Goal: Information Seeking & Learning: Learn about a topic

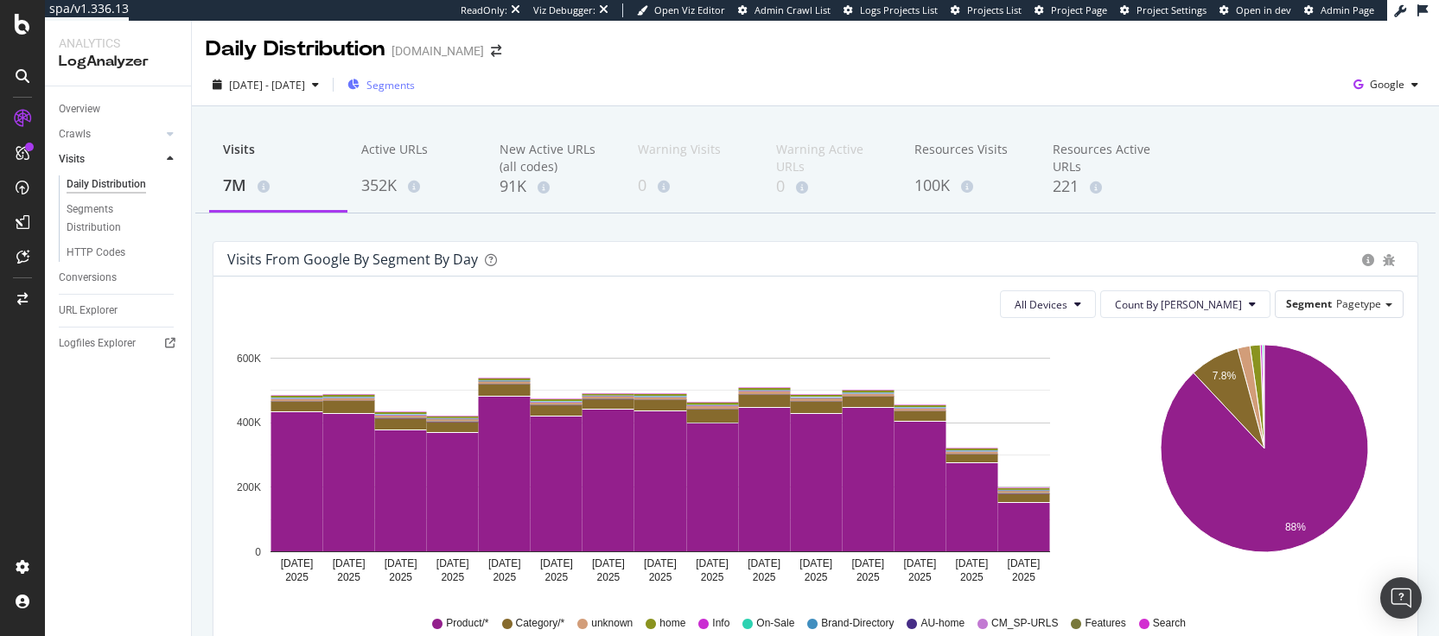
click at [415, 93] on div "Segments" at bounding box center [380, 85] width 67 height 26
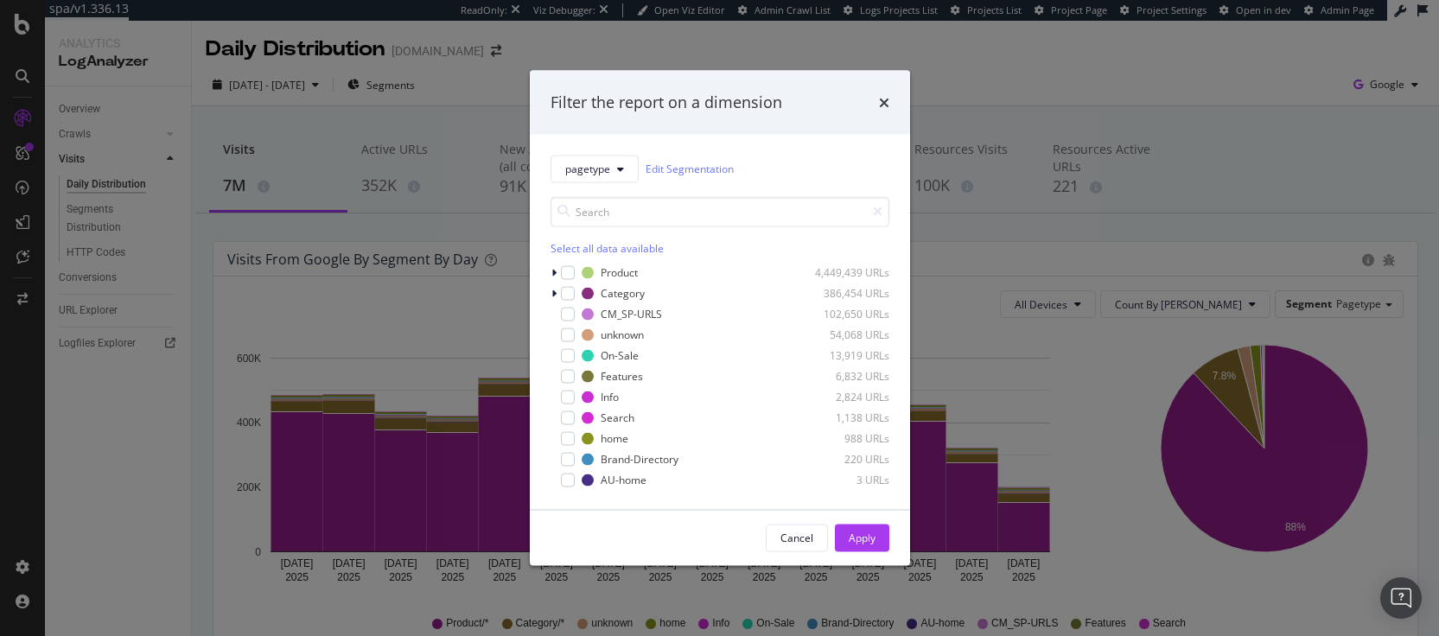
click at [549, 274] on div "pagetype Edit Segmentation Select all data available Product 4,449,439 URLs Cat…" at bounding box center [720, 321] width 380 height 375
click at [551, 268] on icon "modal" at bounding box center [553, 272] width 5 height 10
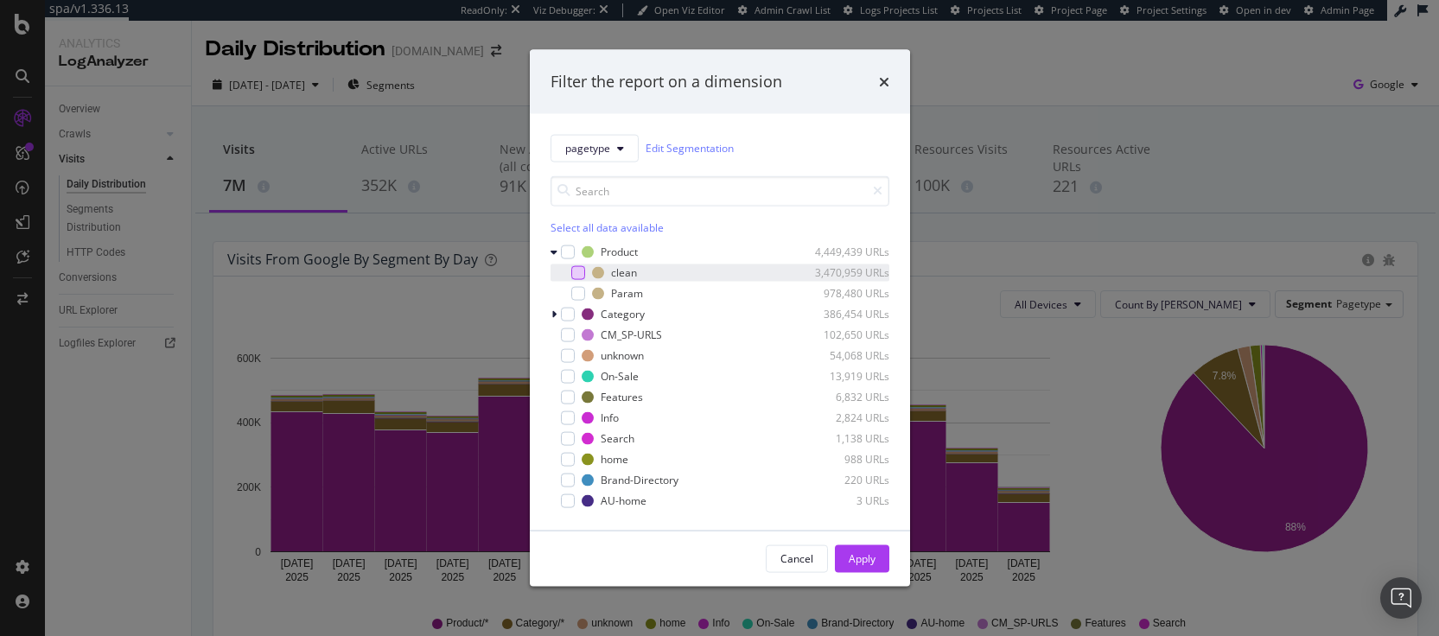
click at [573, 275] on div "modal" at bounding box center [578, 272] width 14 height 14
click at [851, 564] on div "Apply" at bounding box center [862, 558] width 27 height 15
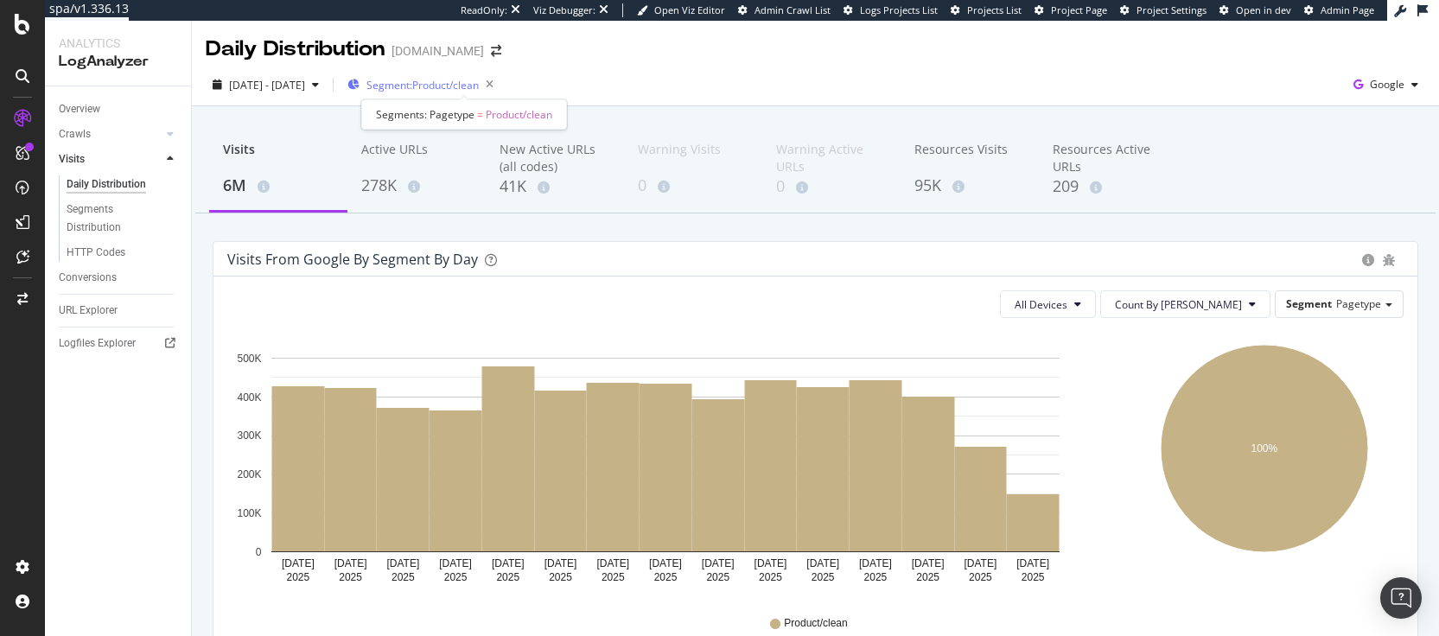
click at [477, 78] on span "Segment: Product/clean" at bounding box center [422, 85] width 112 height 15
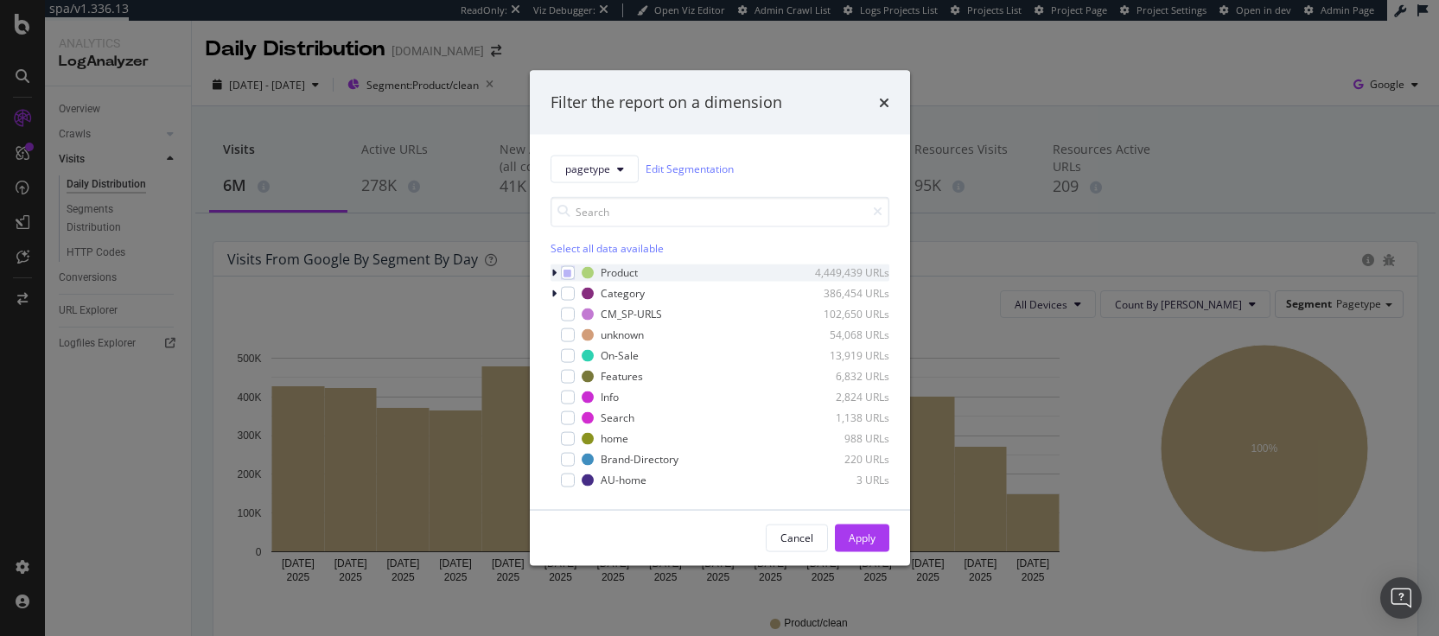
click at [551, 275] on icon "modal" at bounding box center [553, 272] width 5 height 10
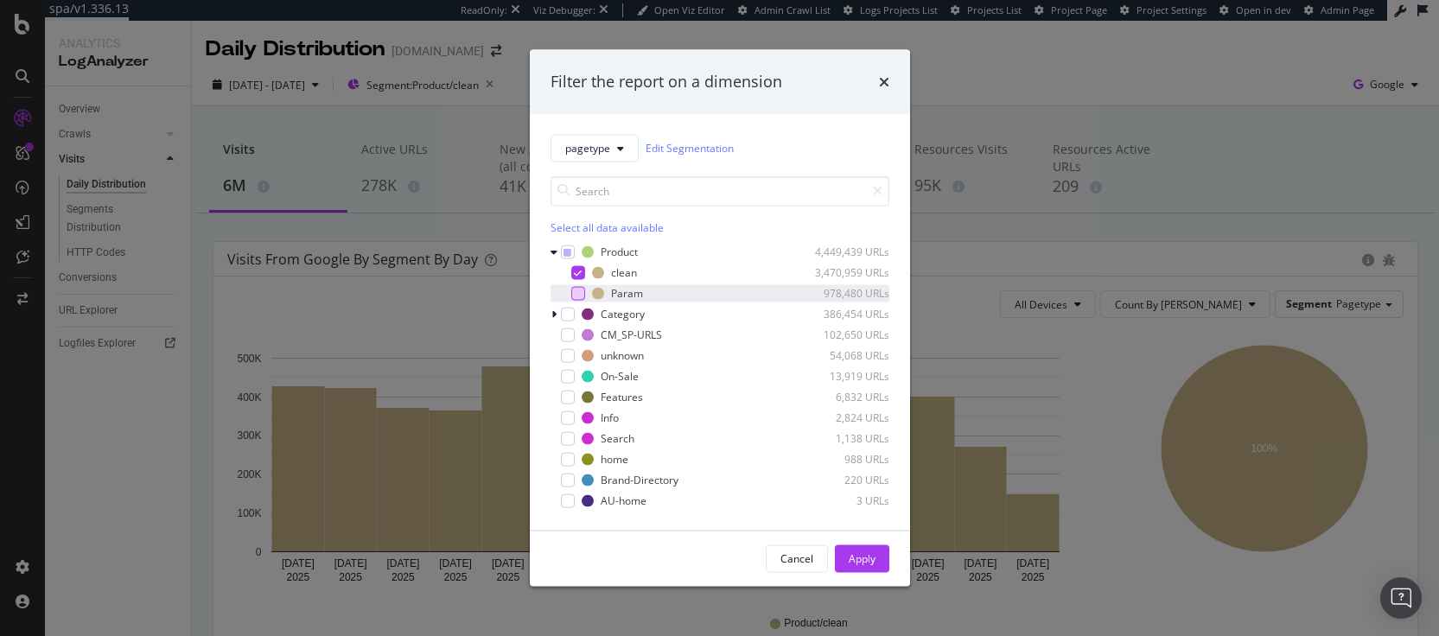
click at [577, 295] on div "modal" at bounding box center [578, 293] width 14 height 14
click at [579, 271] on icon "modal" at bounding box center [578, 272] width 8 height 9
click at [859, 552] on div "Apply" at bounding box center [862, 558] width 27 height 15
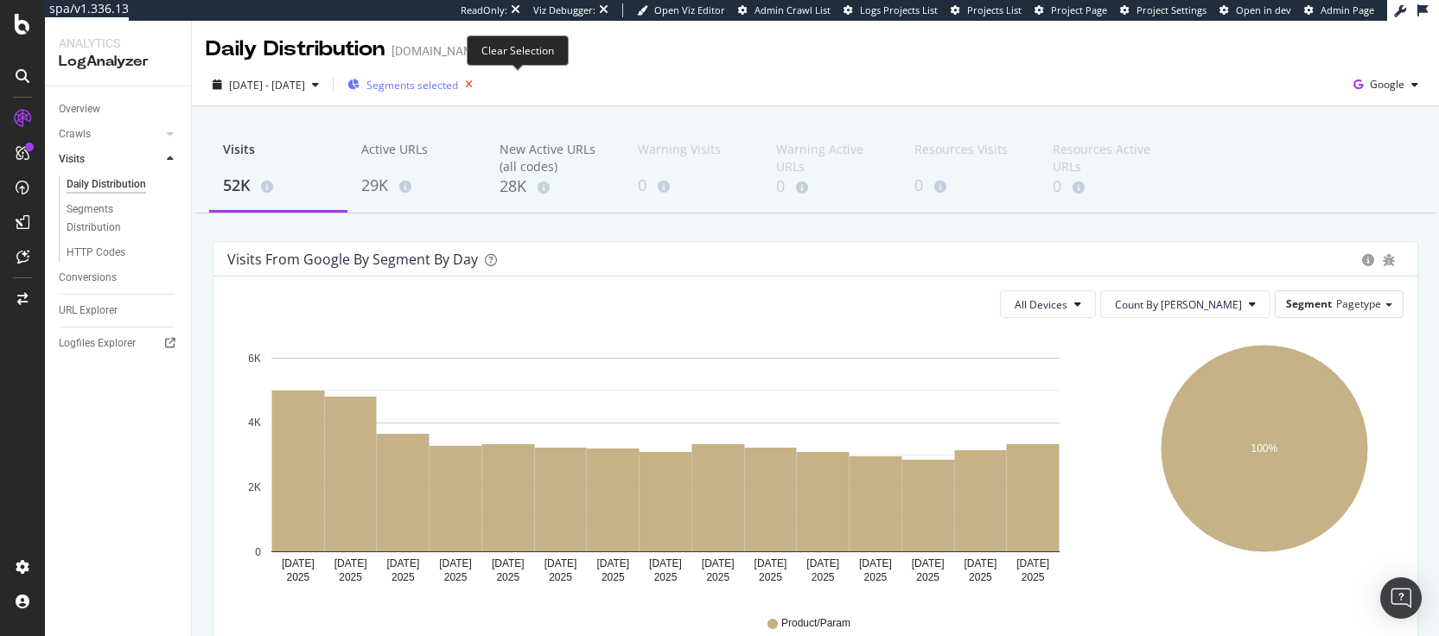
click at [480, 85] on icon "button" at bounding box center [469, 85] width 22 height 24
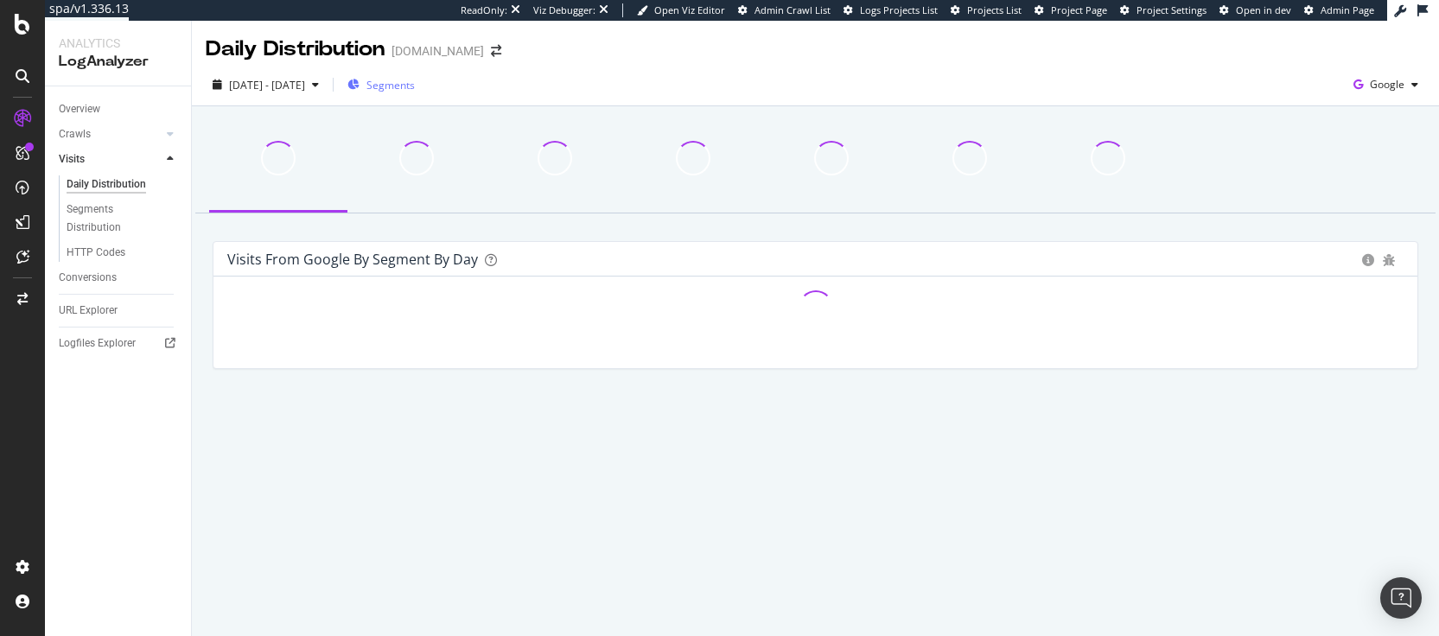
click at [415, 83] on span "Segments" at bounding box center [390, 85] width 48 height 15
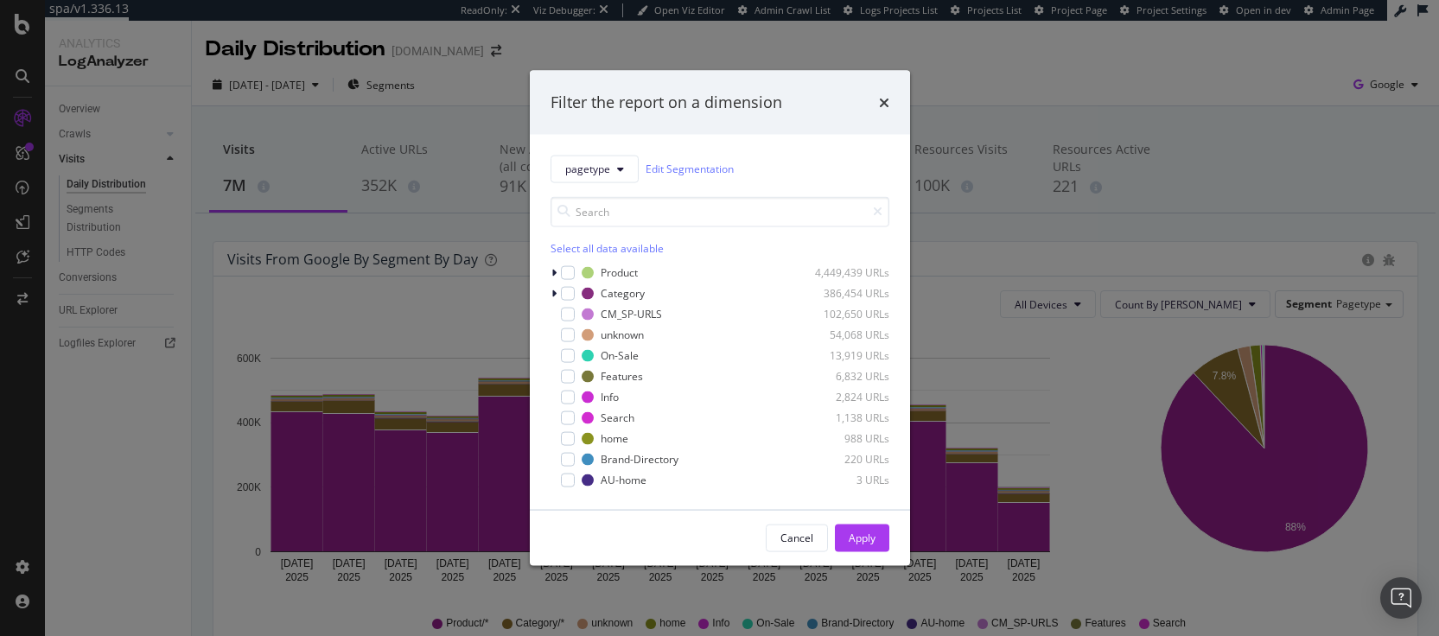
click at [546, 272] on div "pagetype Edit Segmentation Select all data available Product 4,449,439 URLs Cat…" at bounding box center [720, 321] width 380 height 375
click at [553, 270] on icon "modal" at bounding box center [553, 272] width 5 height 10
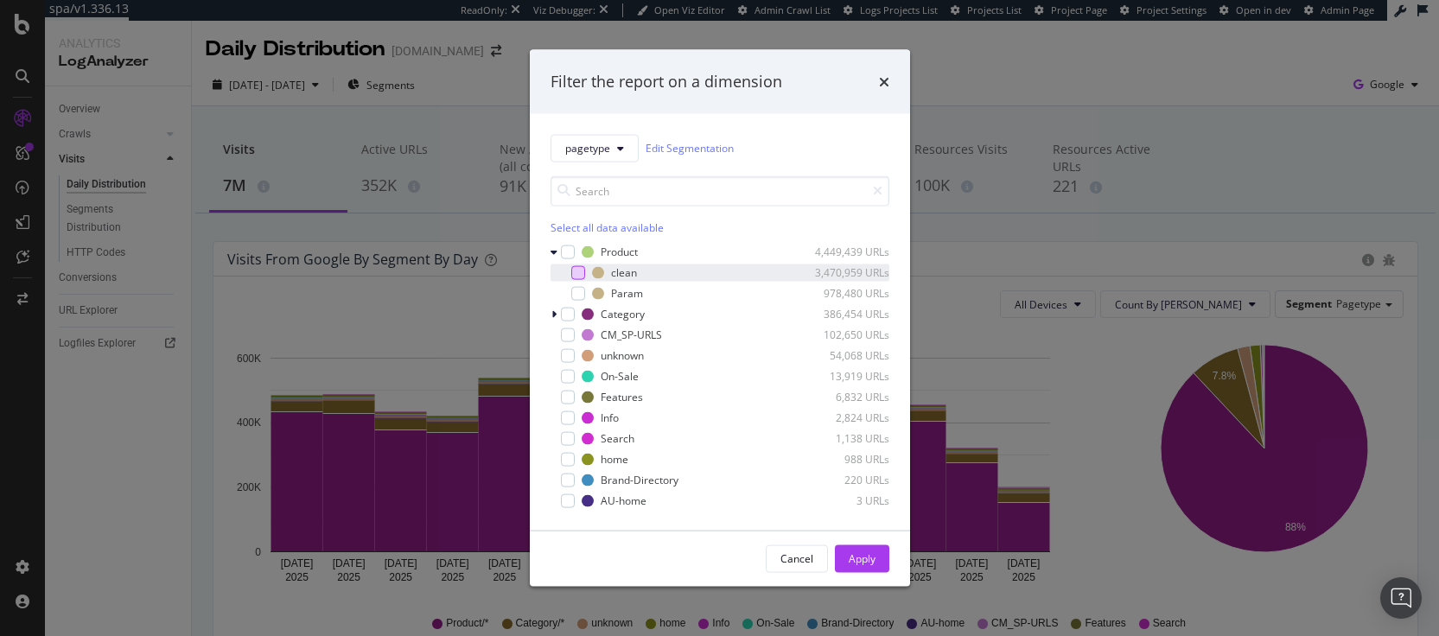
click at [577, 274] on div "modal" at bounding box center [578, 272] width 14 height 14
click at [856, 563] on div "Apply" at bounding box center [862, 558] width 27 height 15
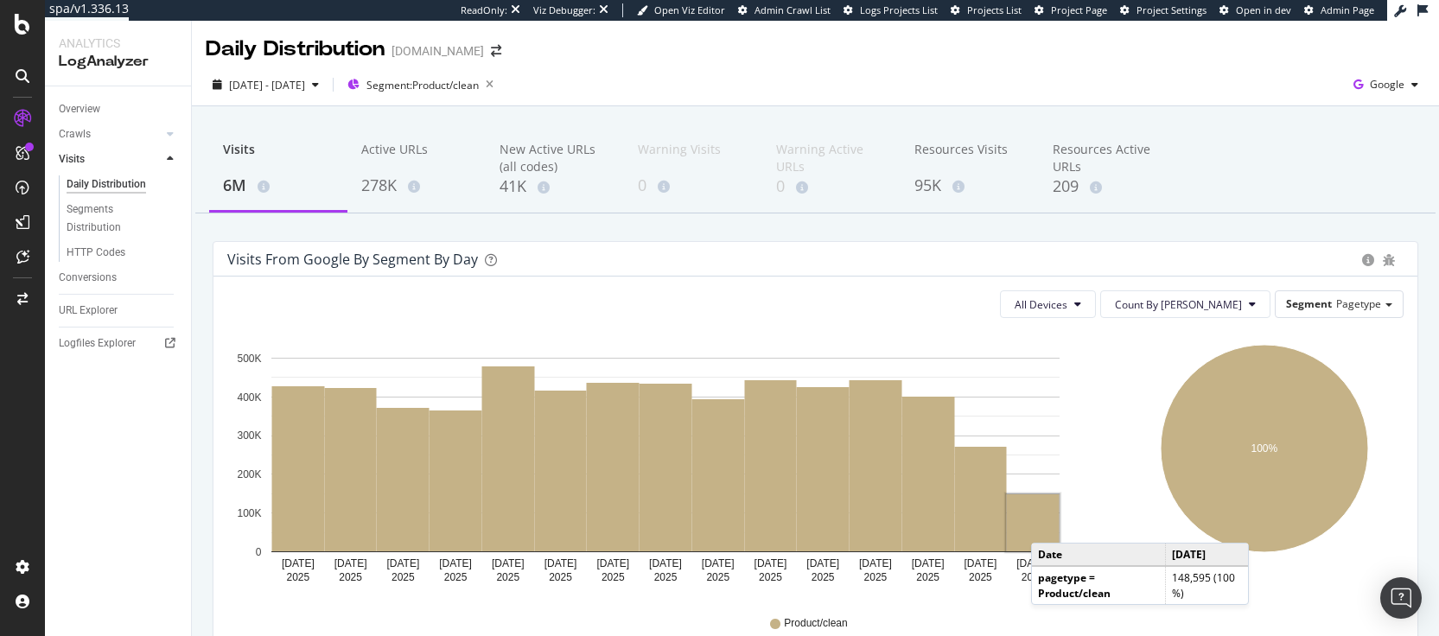
click at [1048, 525] on rect "A chart." at bounding box center [1033, 522] width 53 height 57
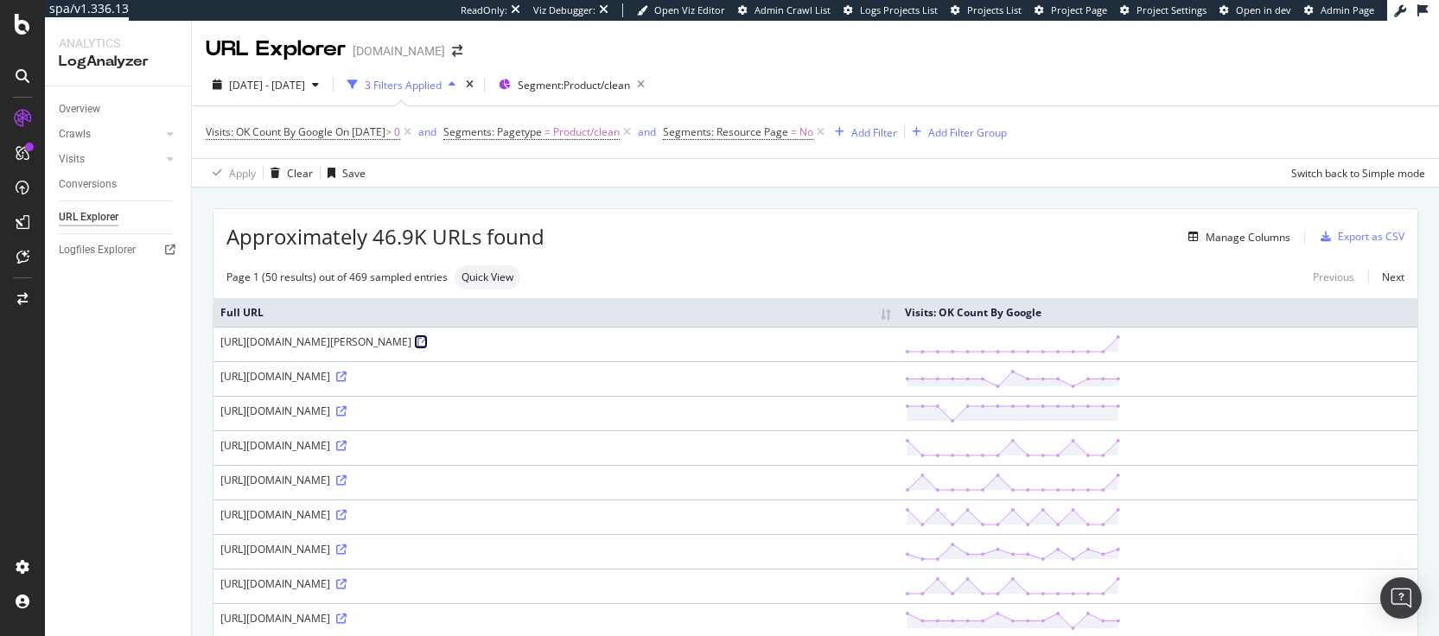
click at [428, 340] on icon at bounding box center [422, 342] width 10 height 10
click at [391, 131] on span ">" at bounding box center [388, 131] width 6 height 15
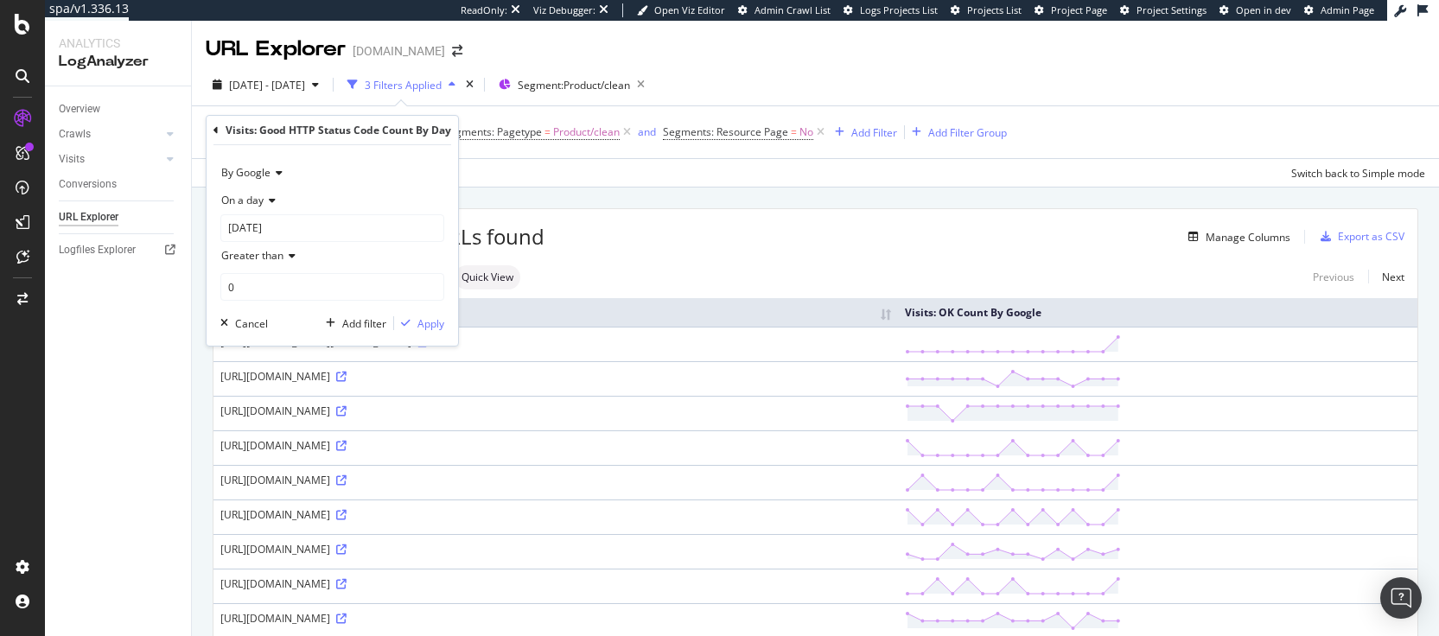
click at [289, 258] on icon at bounding box center [289, 256] width 12 height 10
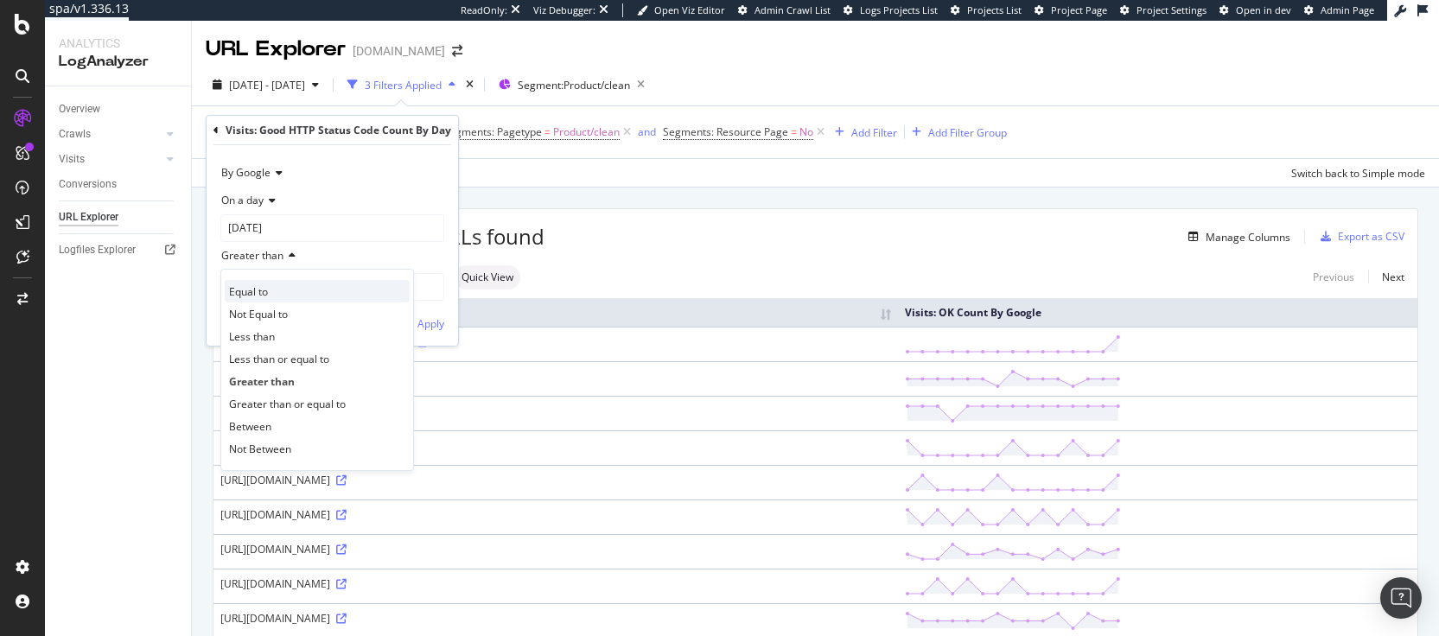
click at [270, 292] on div "Equal to" at bounding box center [317, 291] width 185 height 22
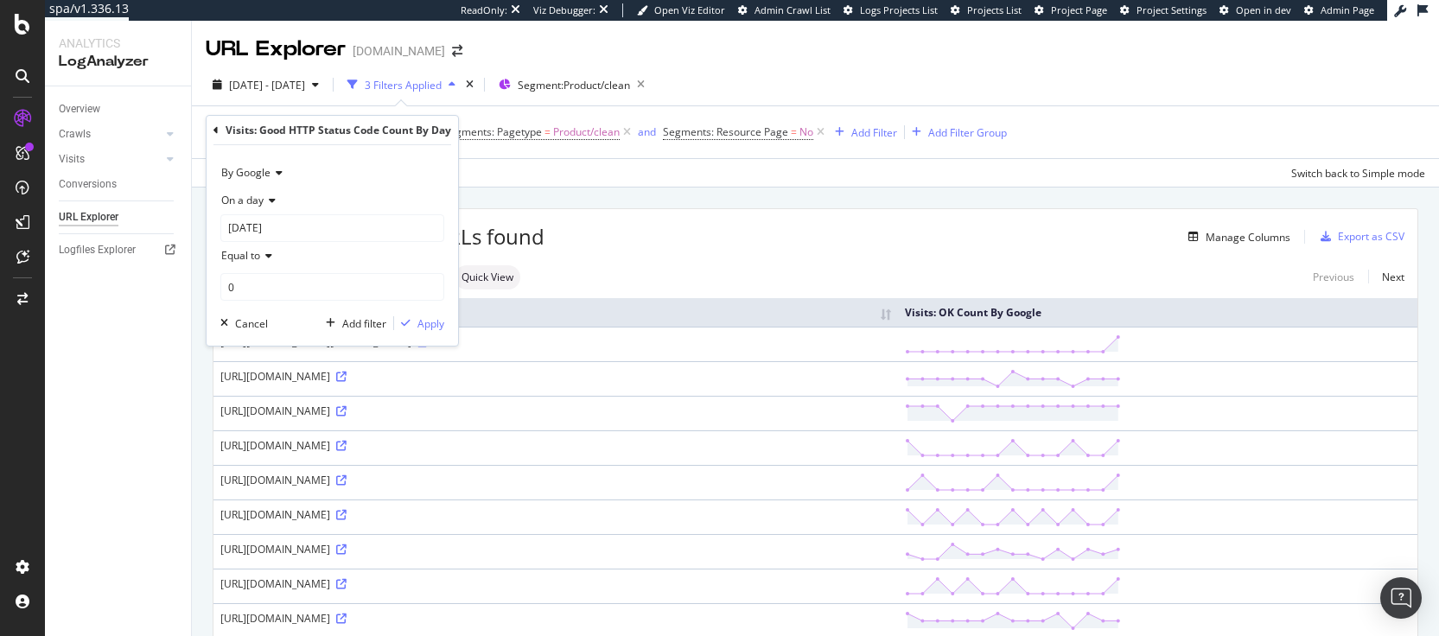
click at [435, 333] on div "By Google On a day [DATE] Equal to 0 Cancel Add filter Apply" at bounding box center [332, 245] width 251 height 200
click at [433, 321] on div "Apply" at bounding box center [430, 323] width 27 height 15
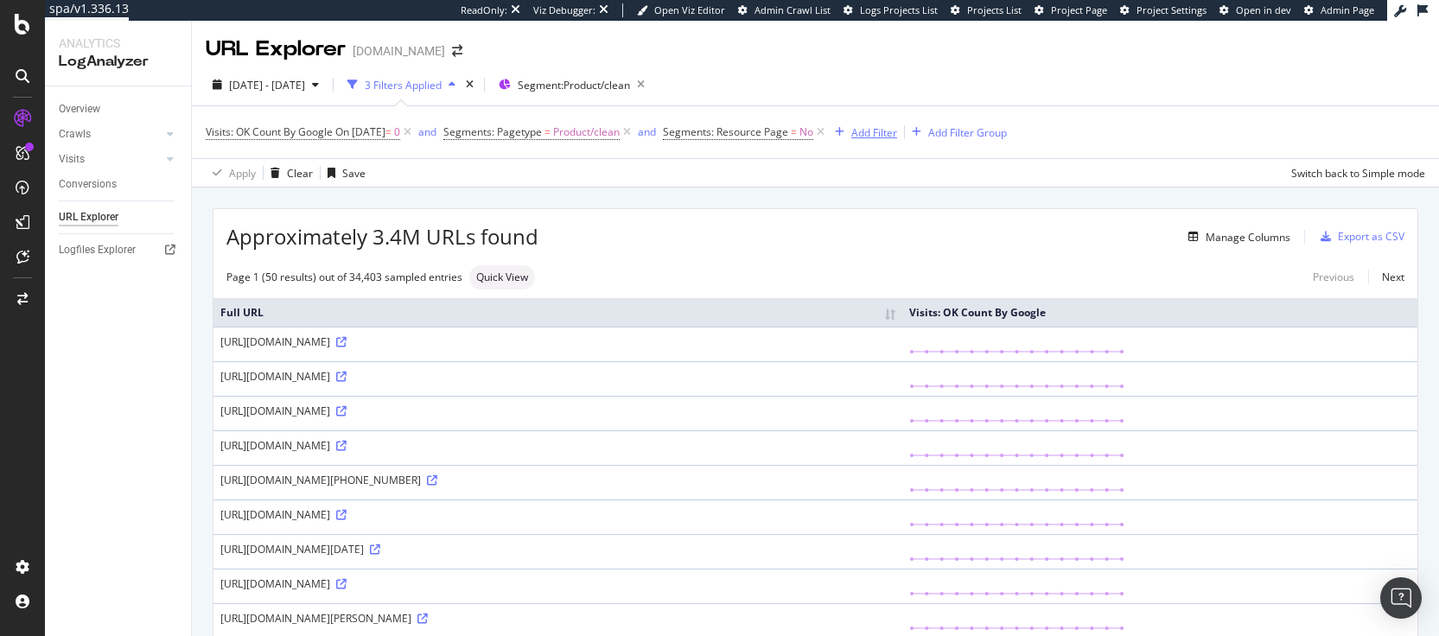
click at [888, 132] on div "Add Filter" at bounding box center [874, 132] width 46 height 15
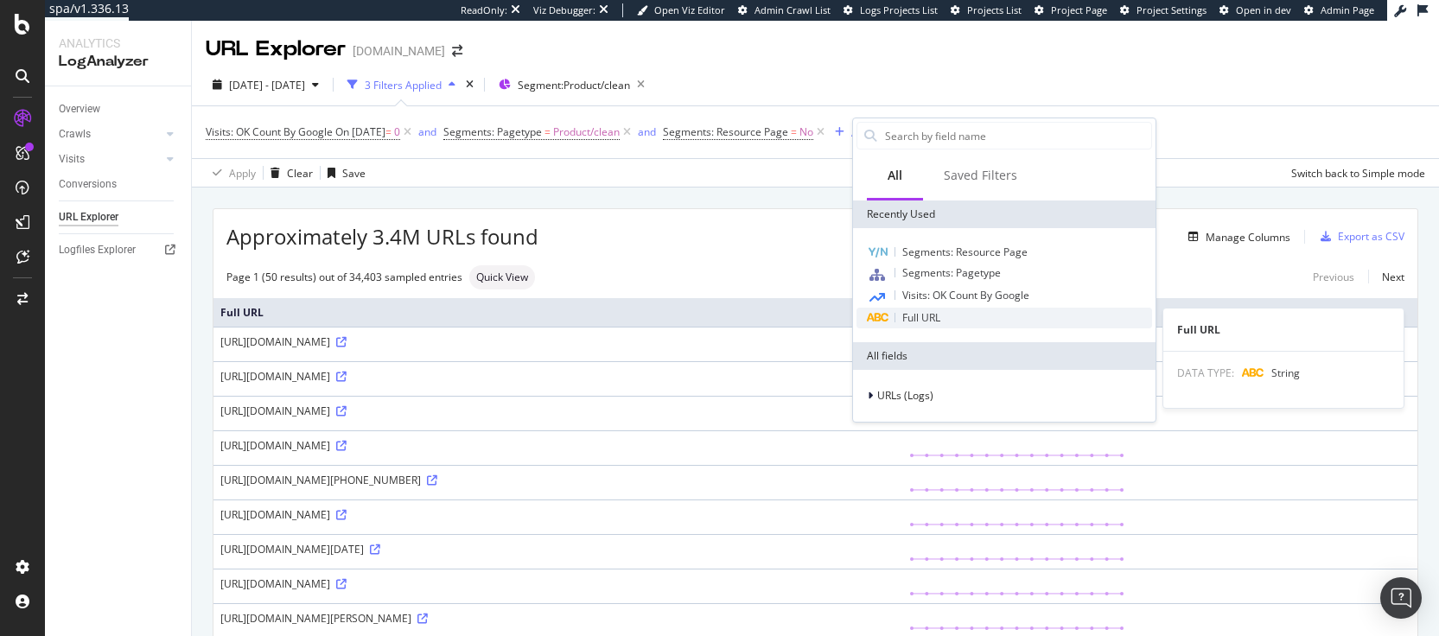
click at [928, 316] on span "Full URL" at bounding box center [921, 317] width 38 height 15
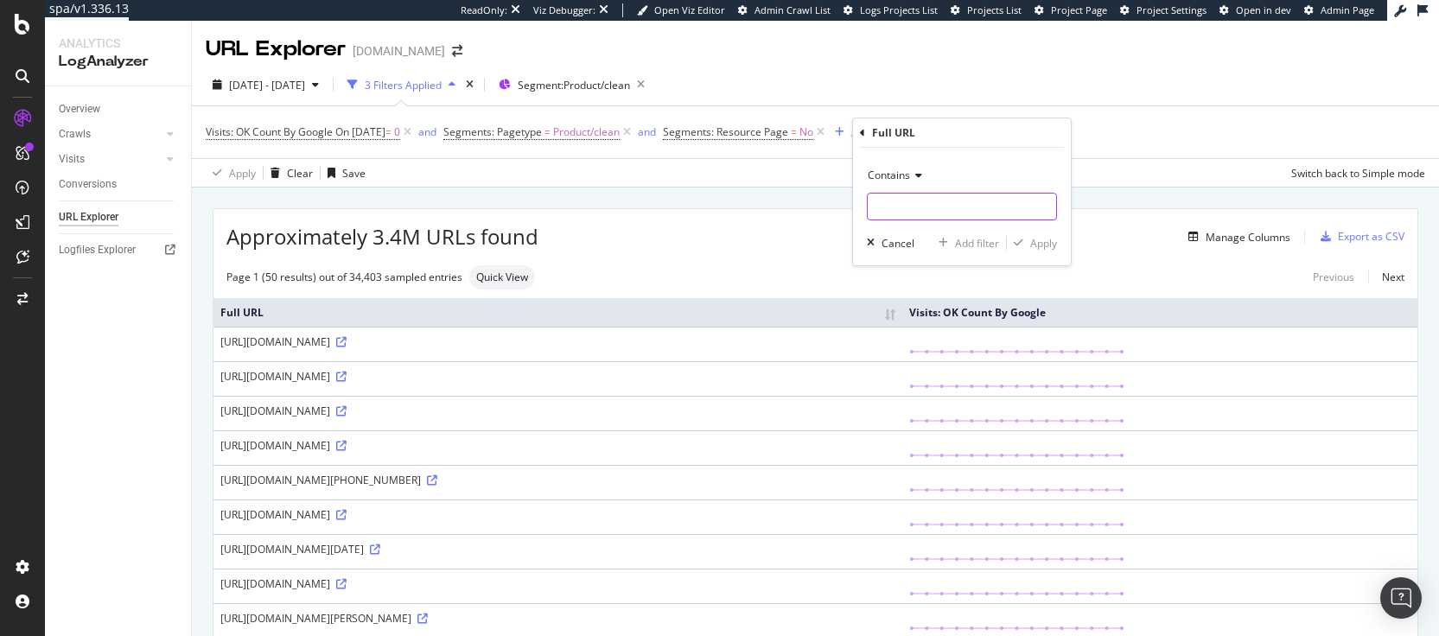
click at [901, 210] on input "text" at bounding box center [962, 207] width 188 height 28
type input "GB"
click at [1046, 245] on div "Apply" at bounding box center [1043, 243] width 27 height 15
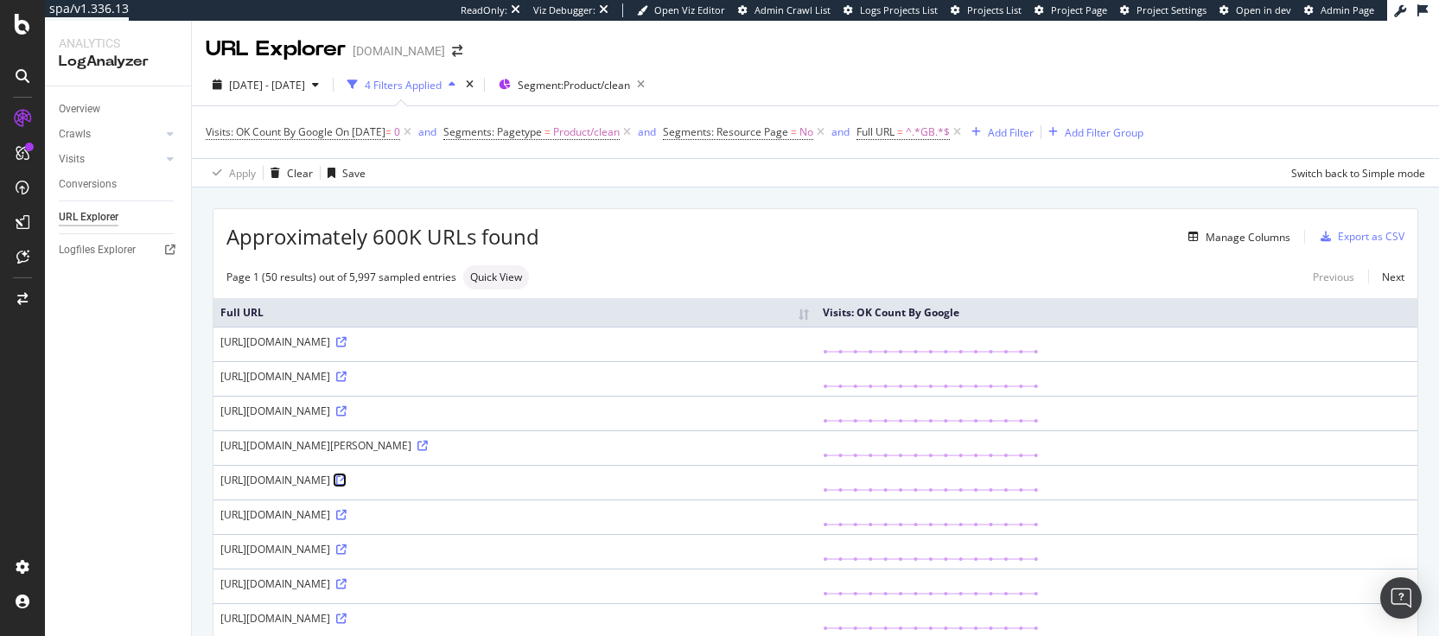
click at [347, 480] on icon at bounding box center [341, 480] width 10 height 10
click at [385, 135] on span "On [DATE]" at bounding box center [360, 131] width 50 height 15
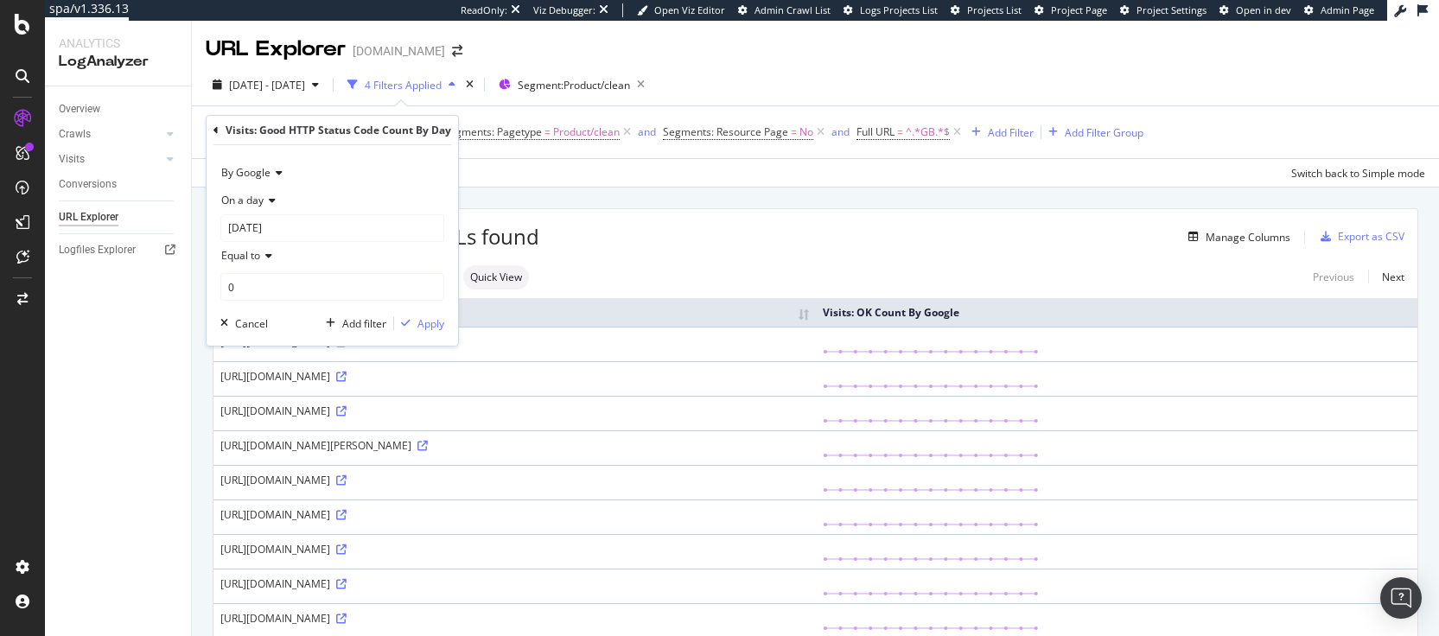
click at [1167, 268] on div "Page 1 (50 results) out of 5,997 sampled entries Quick View Previous Next" at bounding box center [815, 277] width 1204 height 24
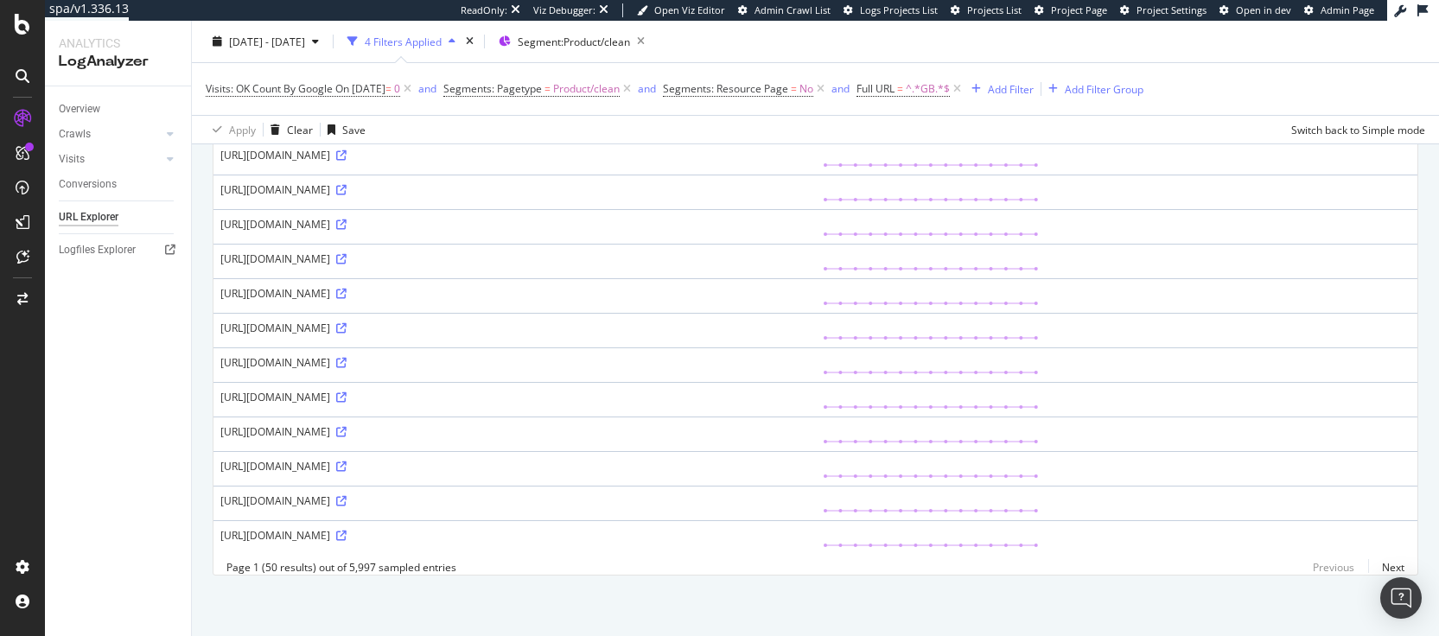
scroll to position [1513, 0]
click at [1383, 568] on link "Next" at bounding box center [1386, 567] width 36 height 25
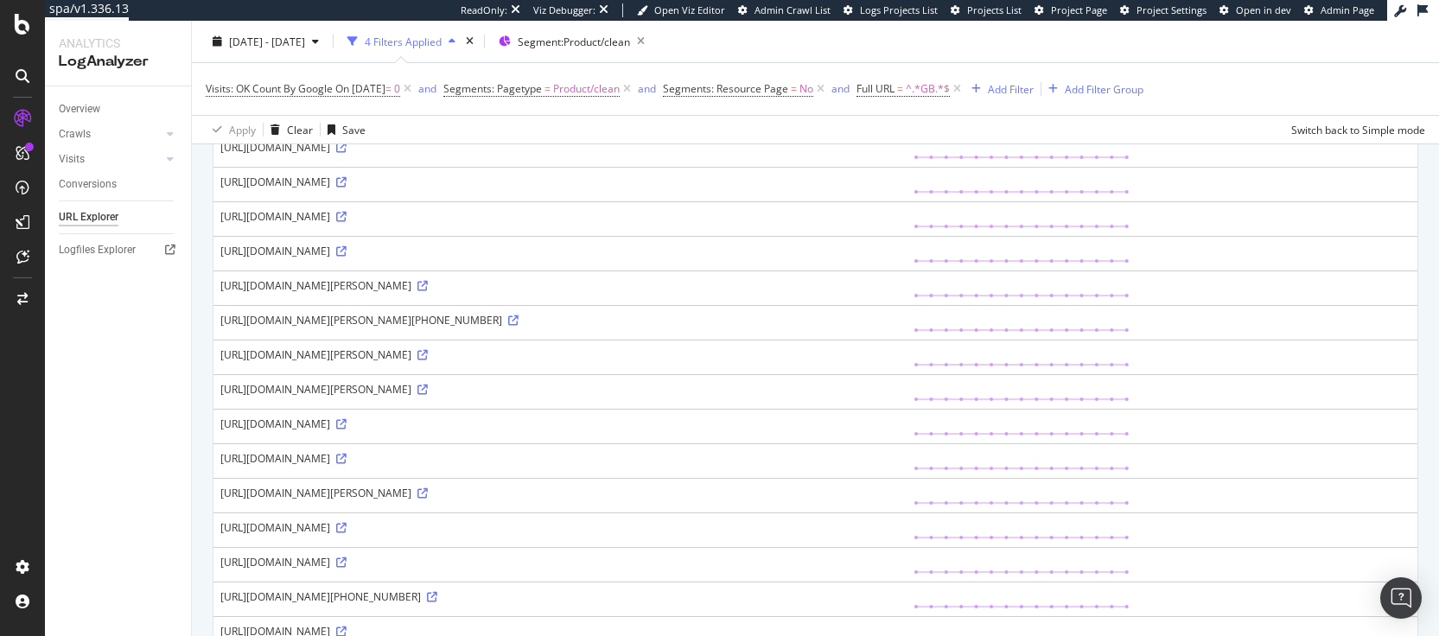
scroll to position [1369, 0]
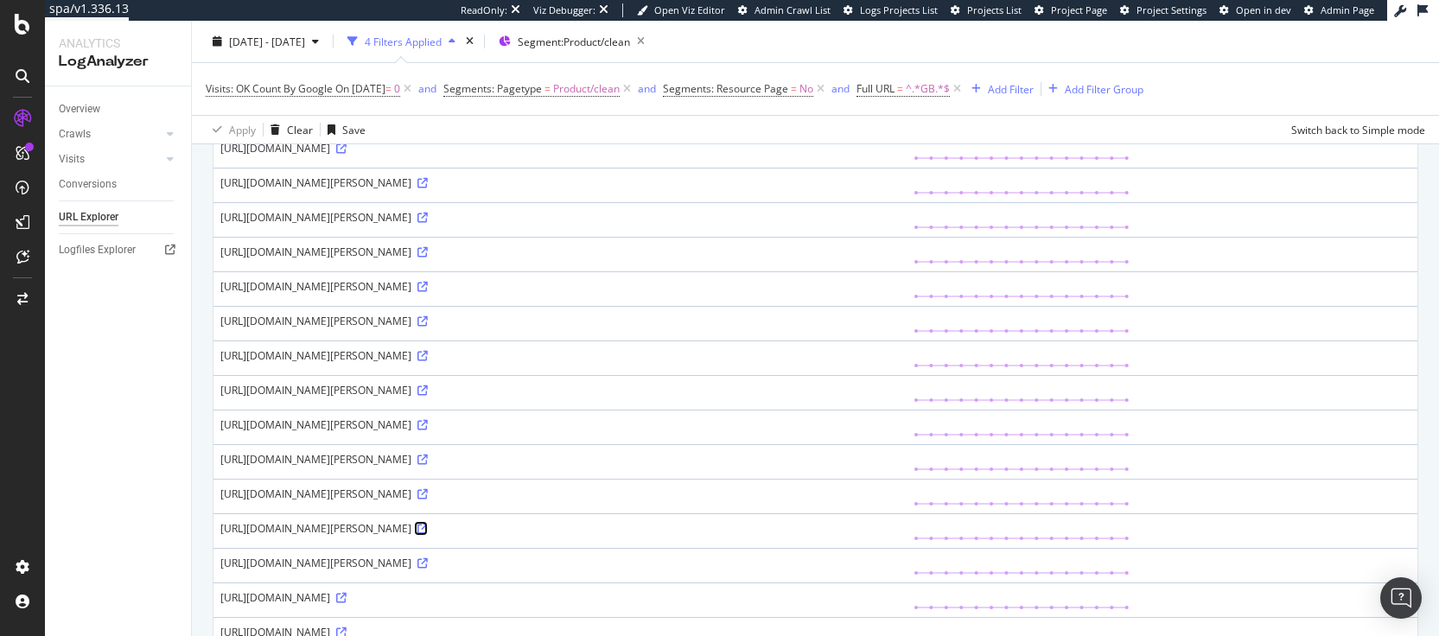
click at [428, 527] on icon at bounding box center [422, 529] width 10 height 10
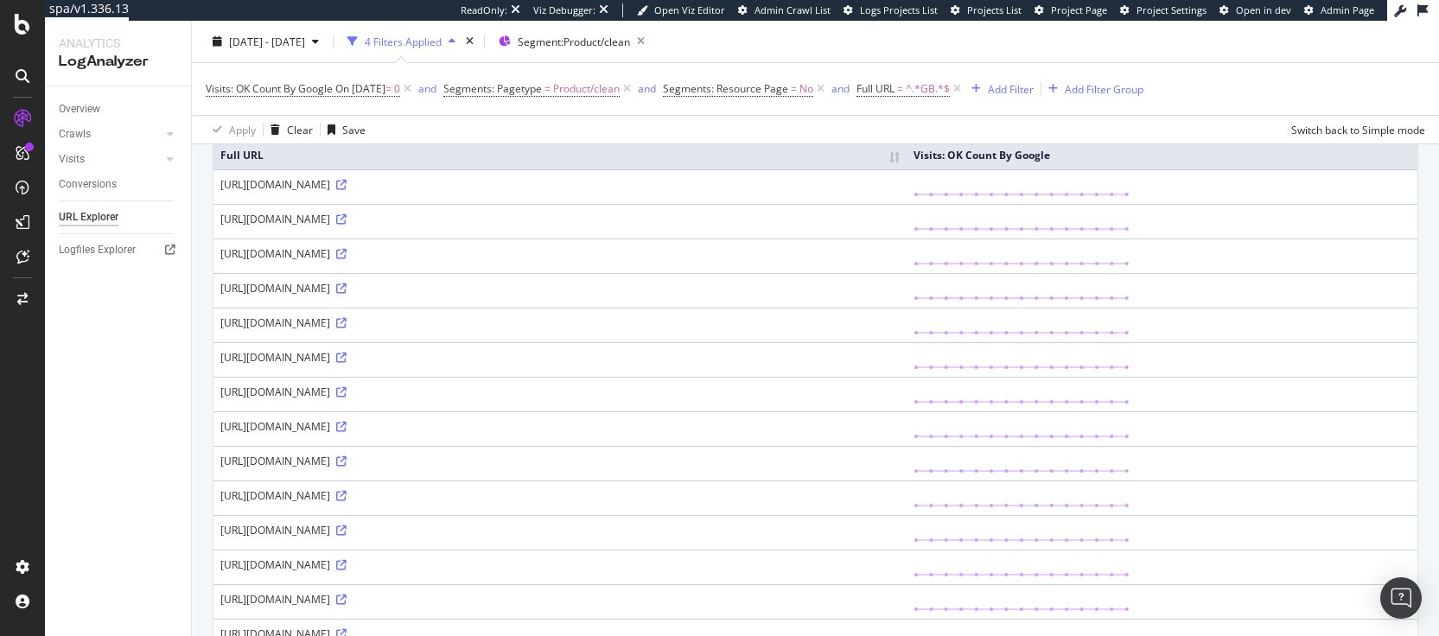
scroll to position [0, 0]
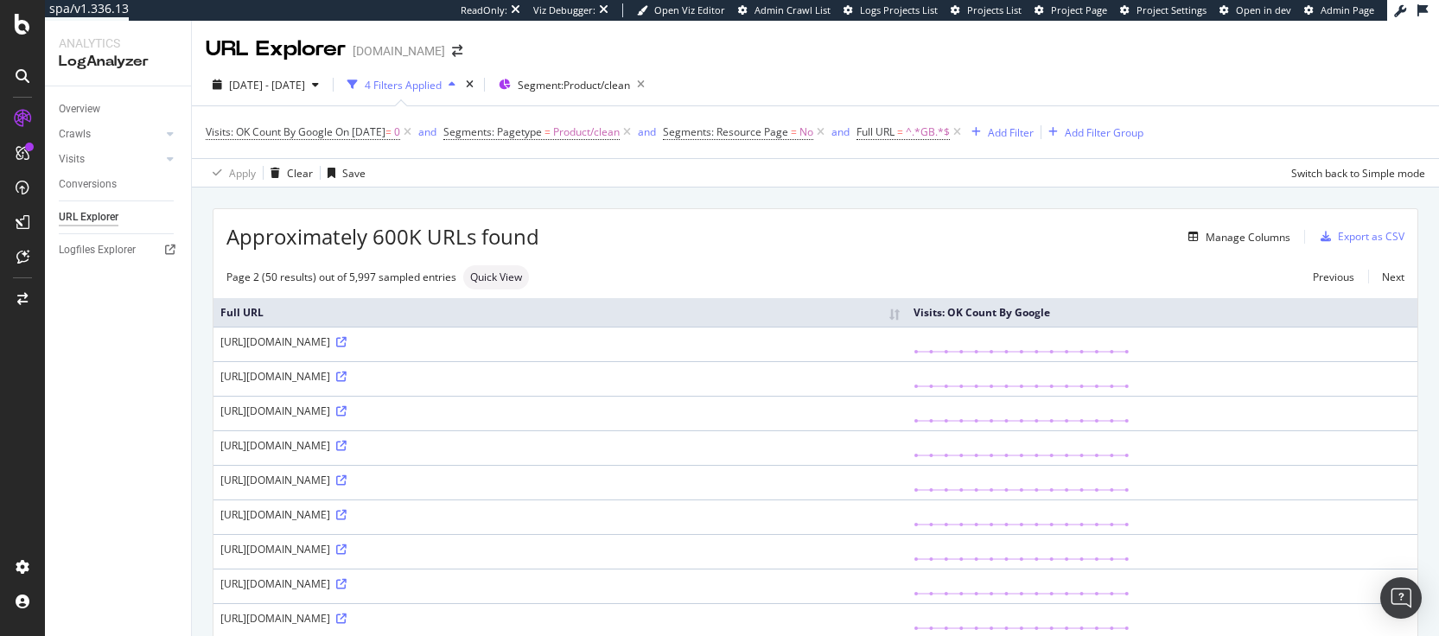
click at [721, 235] on div "Manage Columns" at bounding box center [914, 236] width 751 height 21
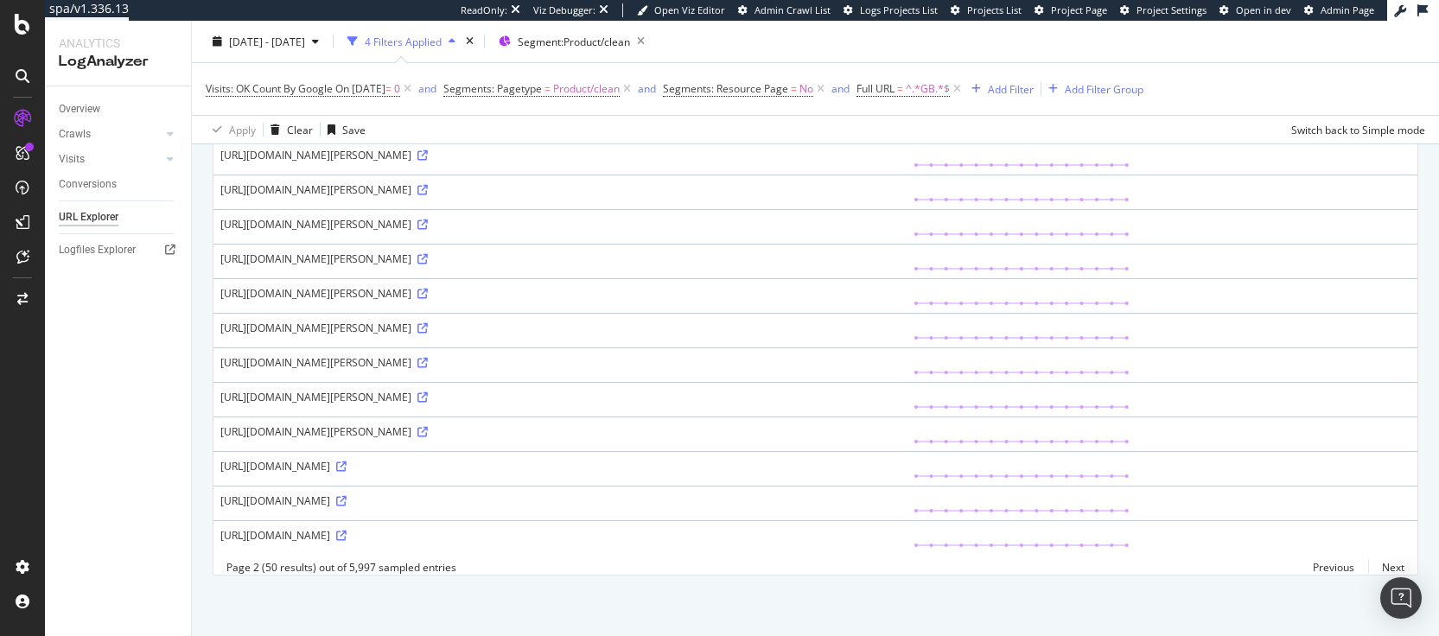
scroll to position [1513, 0]
click at [347, 461] on icon at bounding box center [341, 466] width 10 height 10
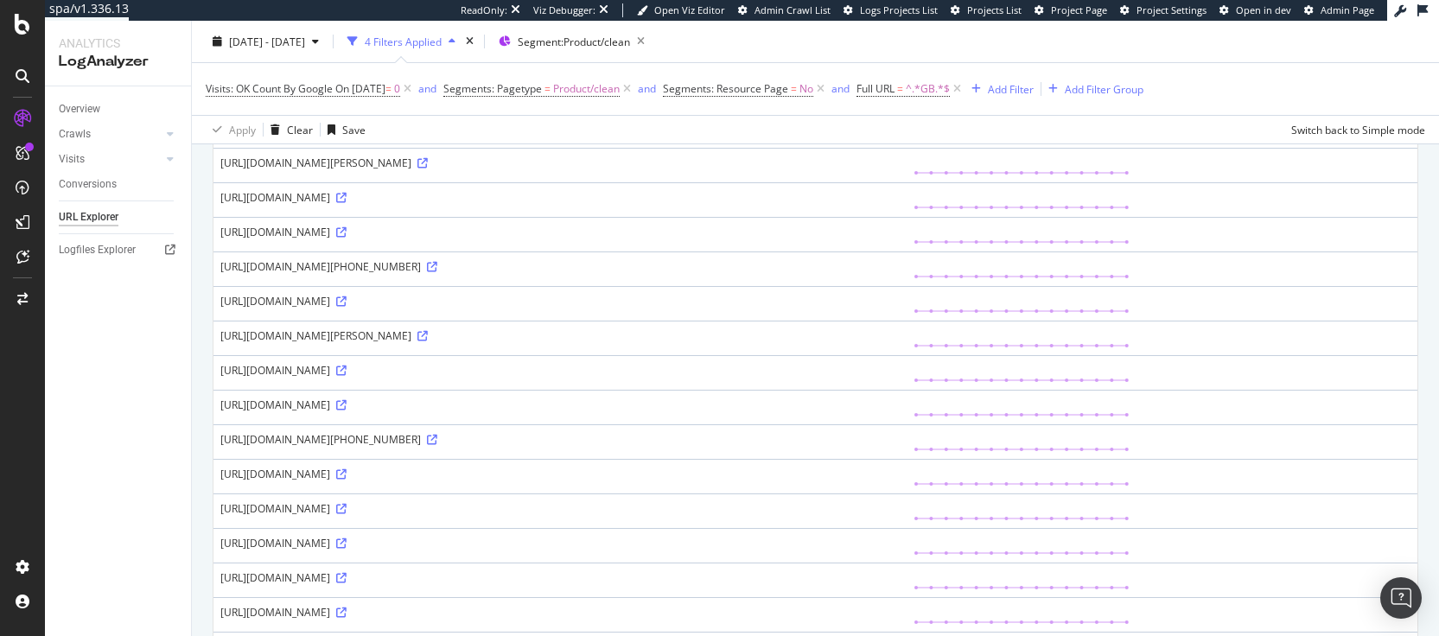
scroll to position [0, 0]
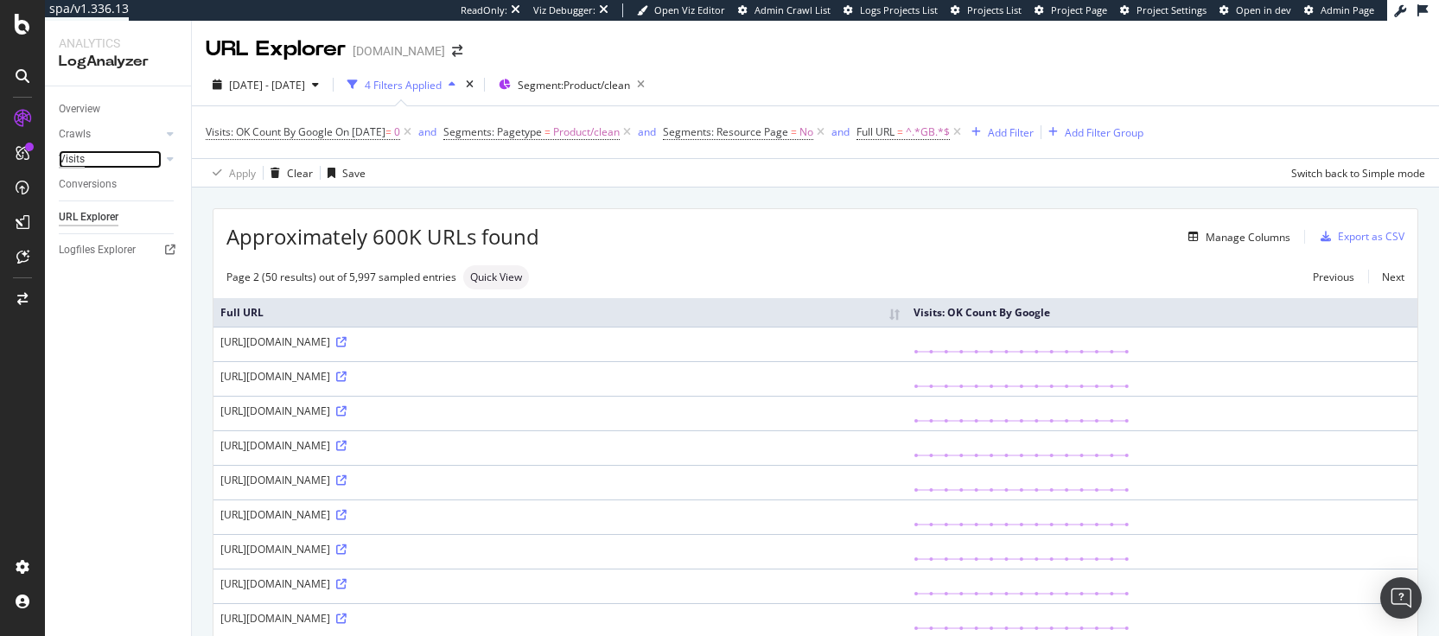
click at [65, 156] on div "Visits" at bounding box center [72, 159] width 26 height 18
